Goal: Task Accomplishment & Management: Use online tool/utility

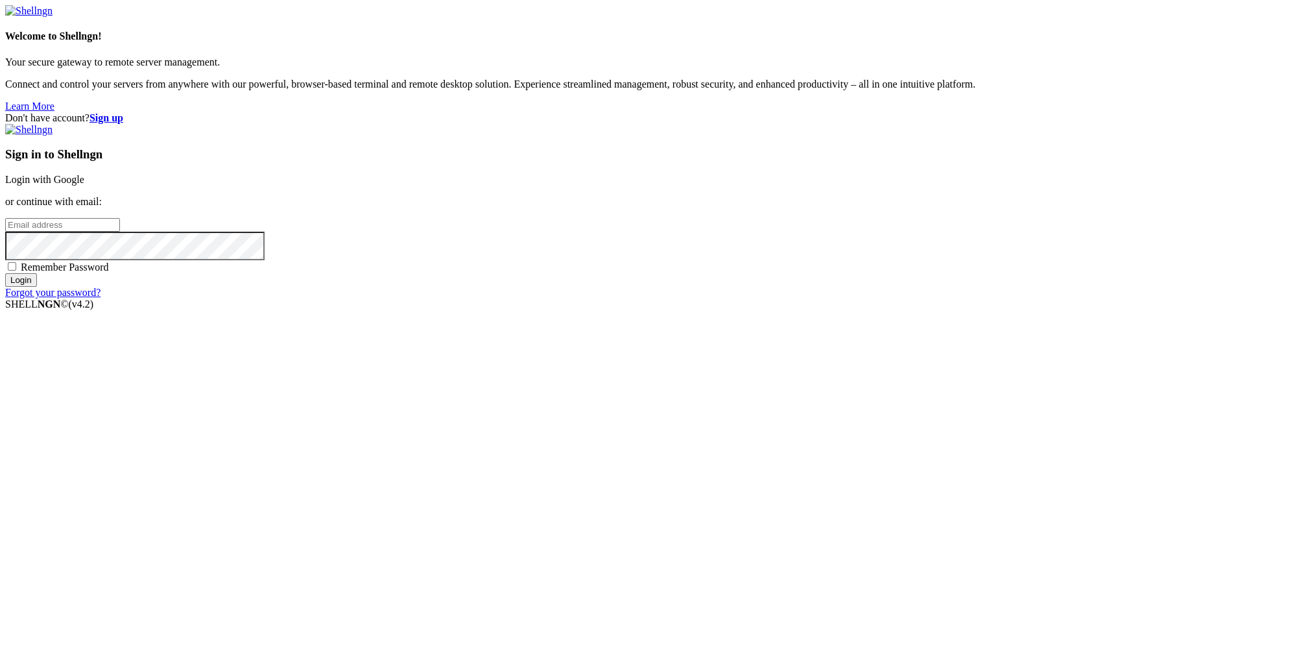
click at [120, 232] on input "email" at bounding box center [62, 225] width 115 height 14
paste input "[EMAIL_ADDRESS][DOMAIN_NAME]"
type input "[EMAIL_ADDRESS][DOMAIN_NAME]"
click at [37, 287] on input "Login" at bounding box center [21, 280] width 32 height 14
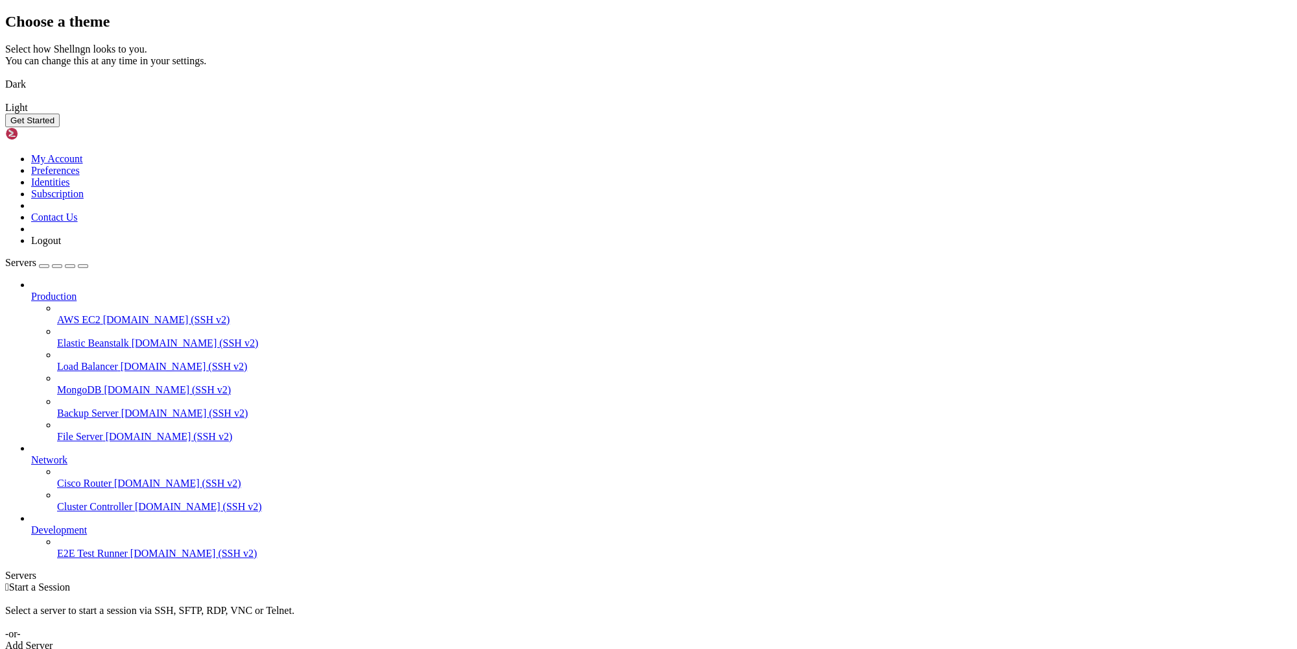
click at [60, 127] on button "Get Started" at bounding box center [32, 121] width 54 height 14
